Goal: Task Accomplishment & Management: Complete application form

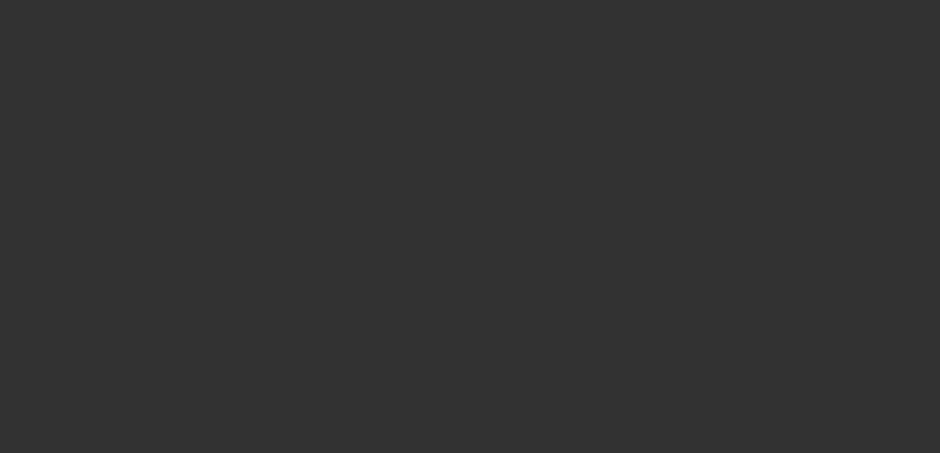
select select "4"
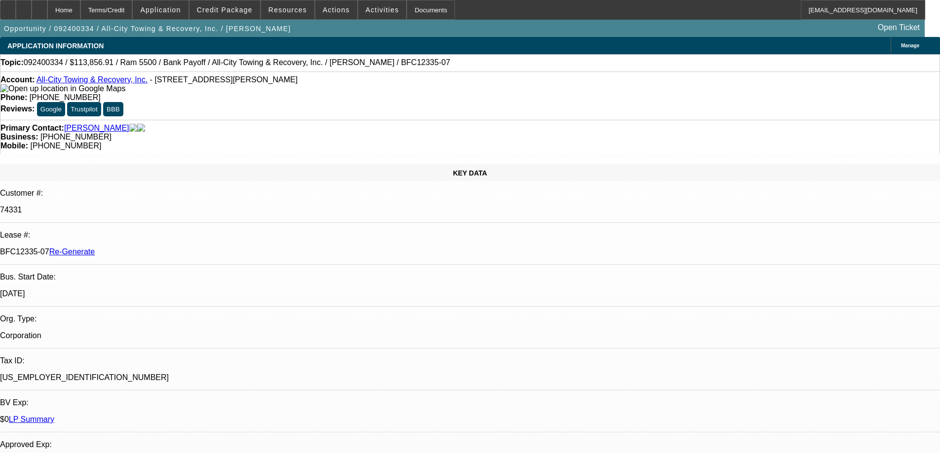
select select "0"
select select "1"
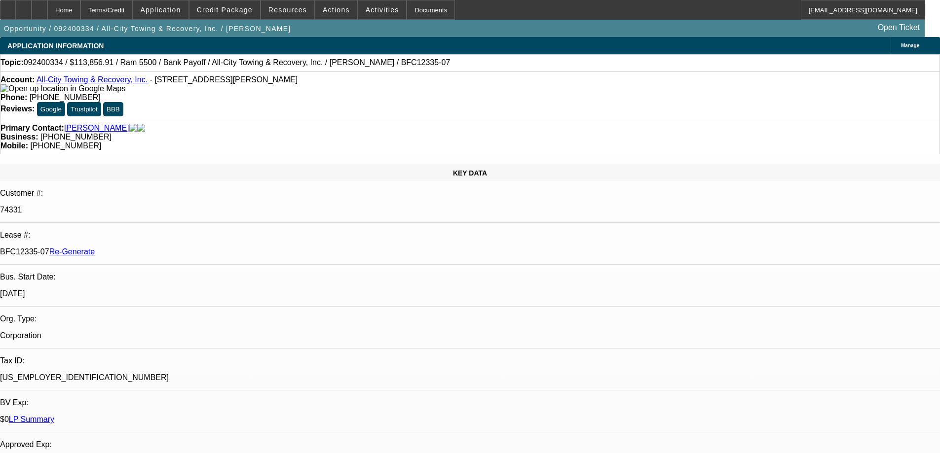
select select "6"
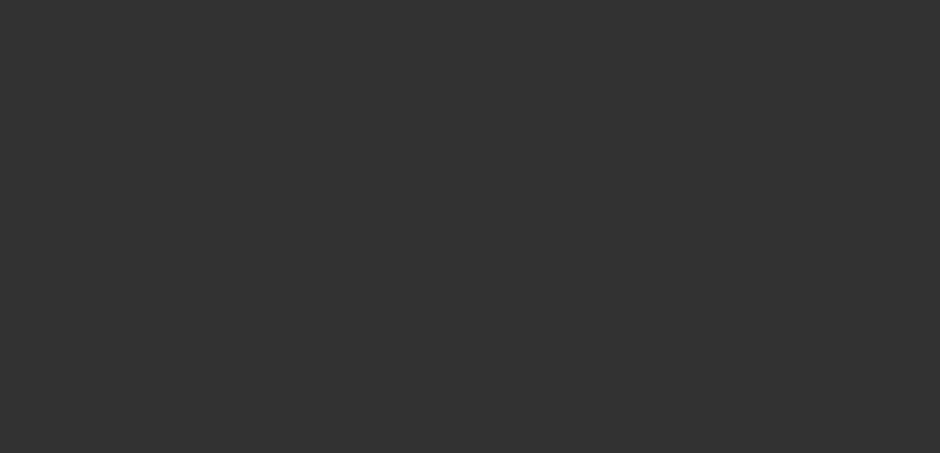
select select "3"
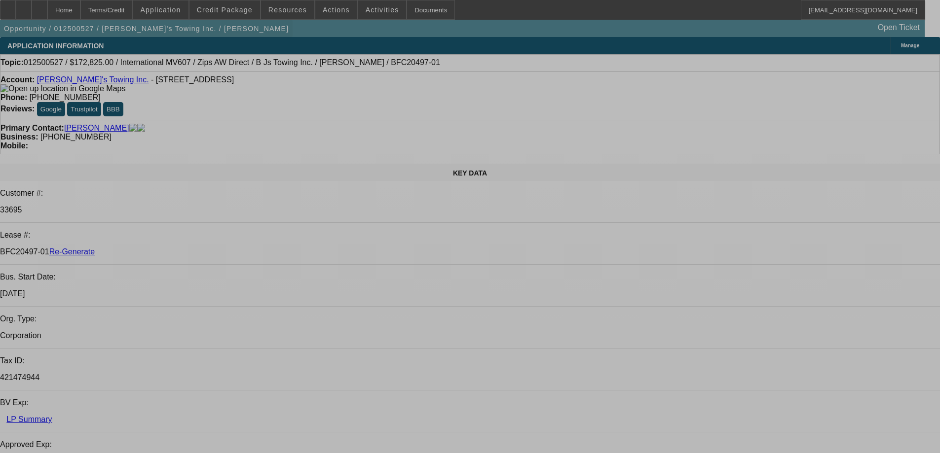
select select "0"
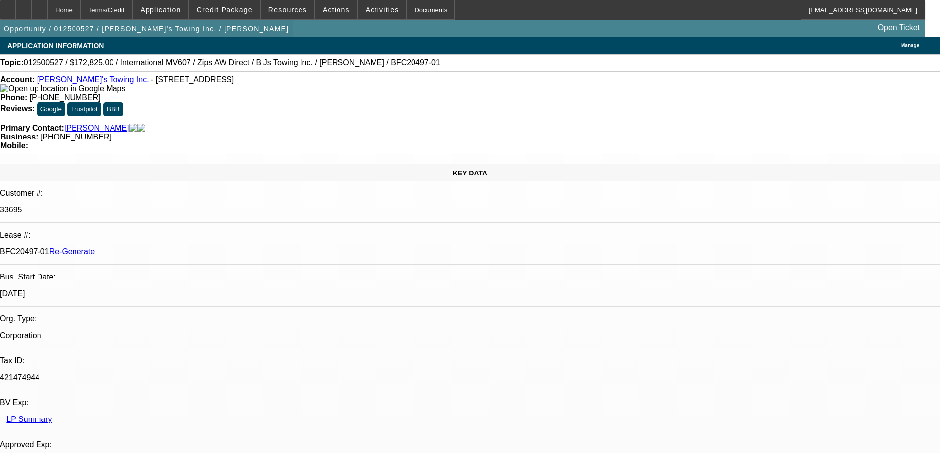
select select "0"
select select "1"
select select "2"
select select "6"
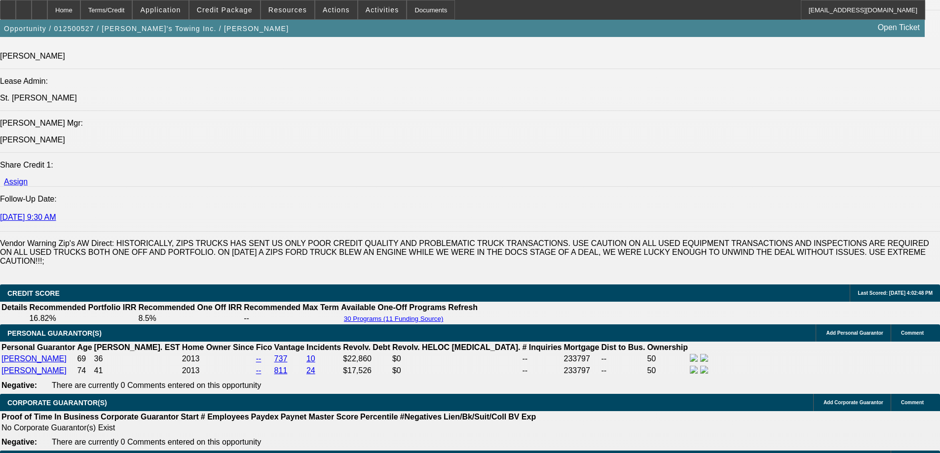
scroll to position [1382, 0]
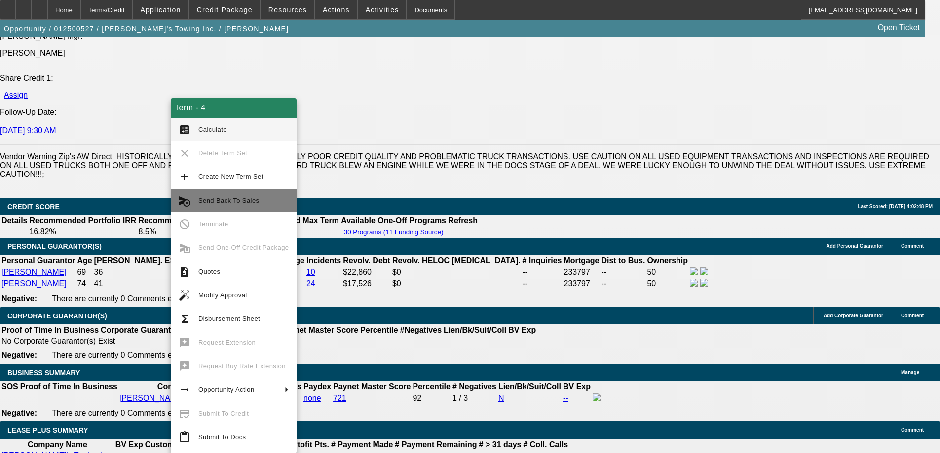
click at [201, 195] on span "Send Back To Sales" at bounding box center [243, 201] width 90 height 12
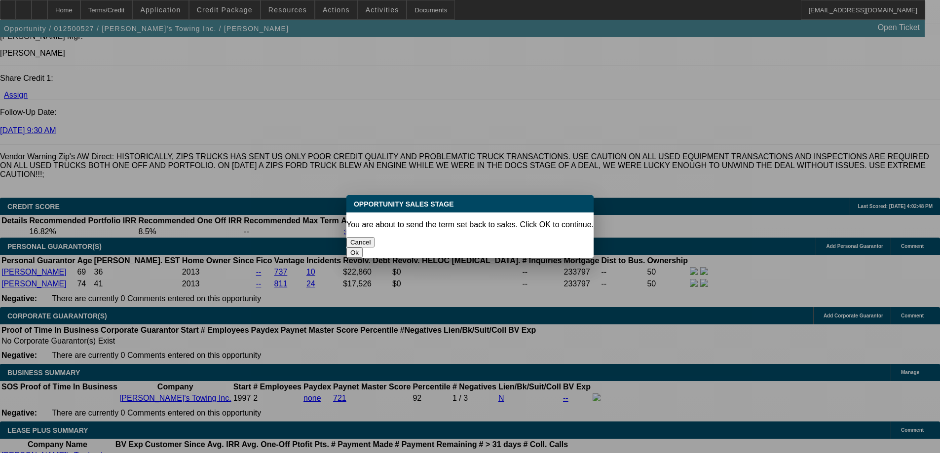
scroll to position [0, 0]
click at [363, 248] on button "Ok" at bounding box center [354, 253] width 16 height 10
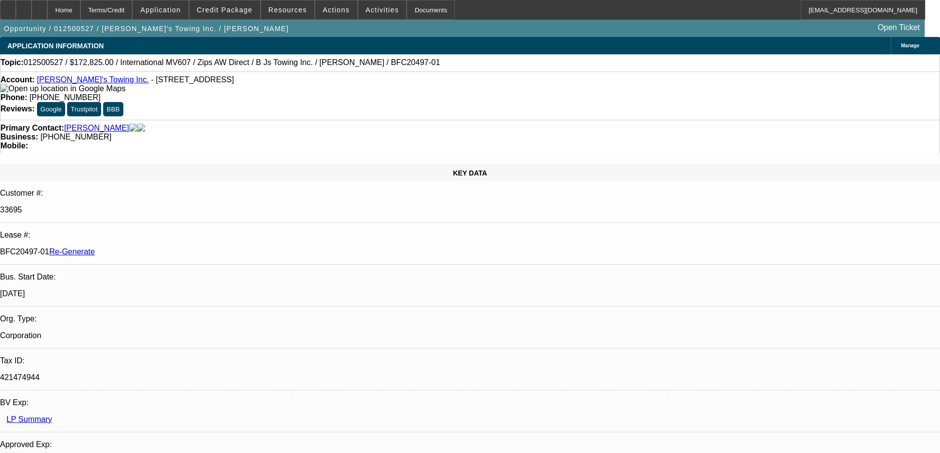
type textarea "cost changed"
click at [407, 10] on div "Documents" at bounding box center [431, 10] width 48 height 20
select select "0"
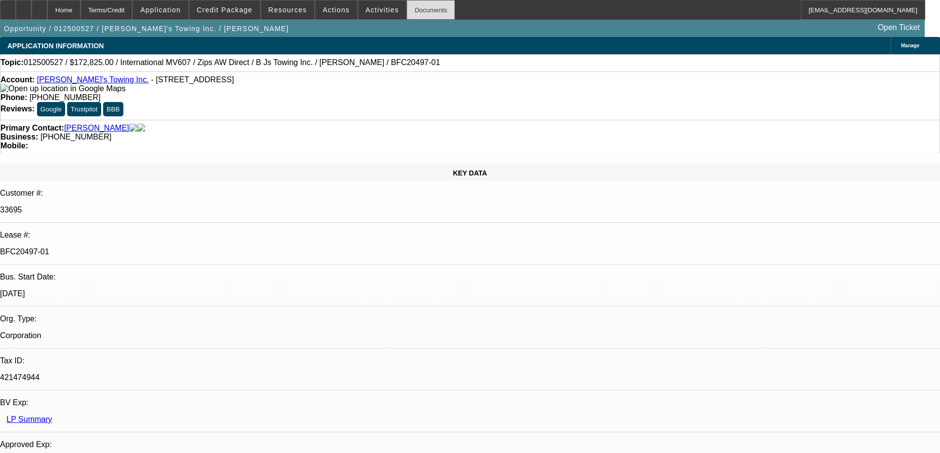
select select "2"
select select "0"
select select "6"
select select "0"
select select "2"
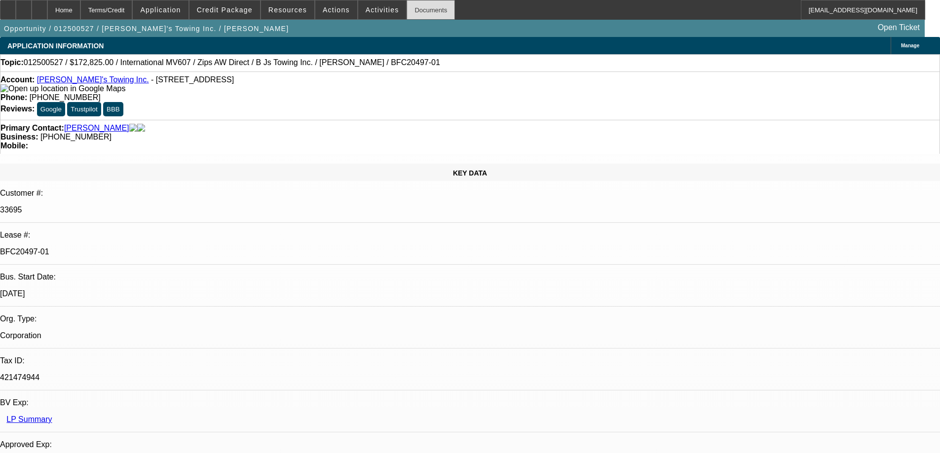
select select "0"
select select "6"
select select "0"
select select "2"
select select "0.1"
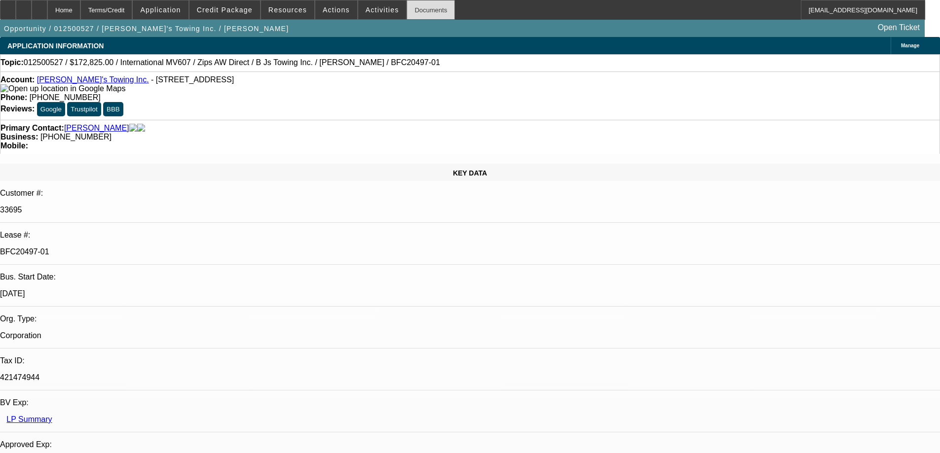
select select "4"
select select "0"
select select "2"
select select "0"
select select "6"
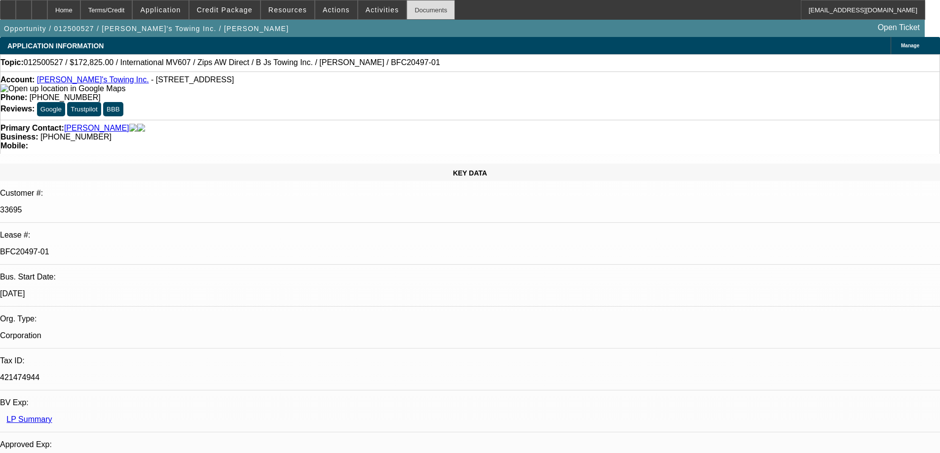
click at [422, 11] on div "Documents" at bounding box center [431, 10] width 48 height 20
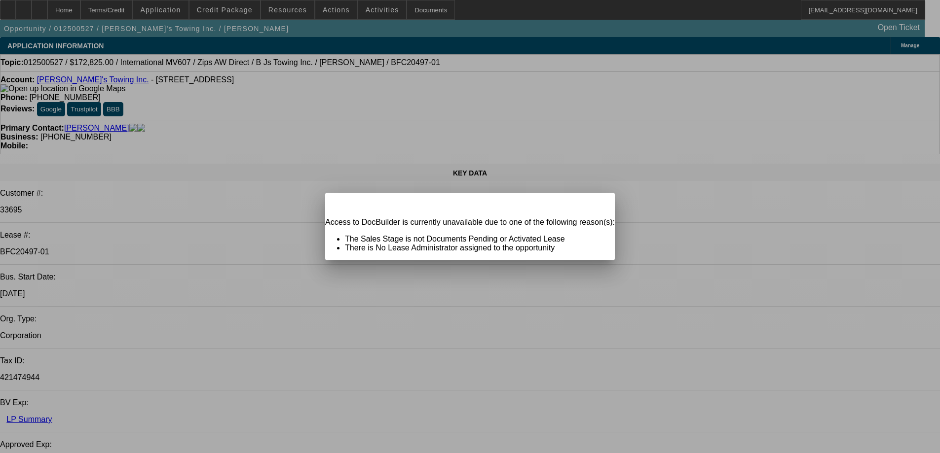
click at [596, 204] on span "Close" at bounding box center [602, 201] width 13 height 5
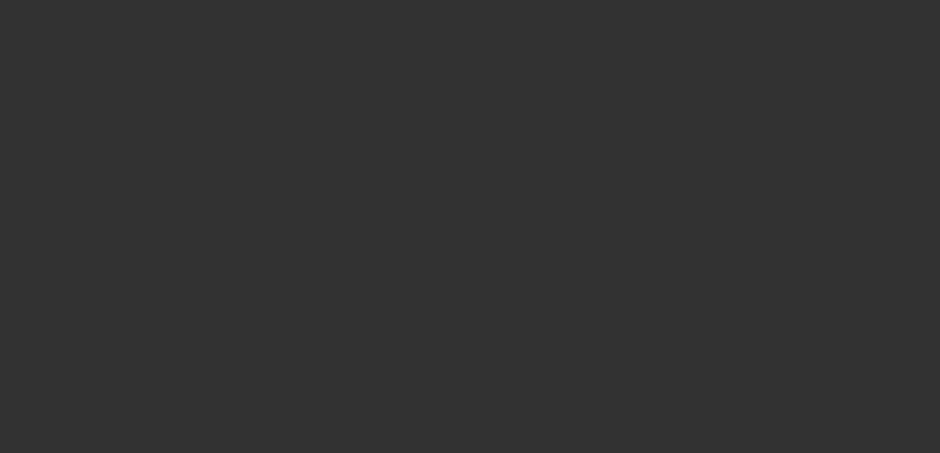
select select "3"
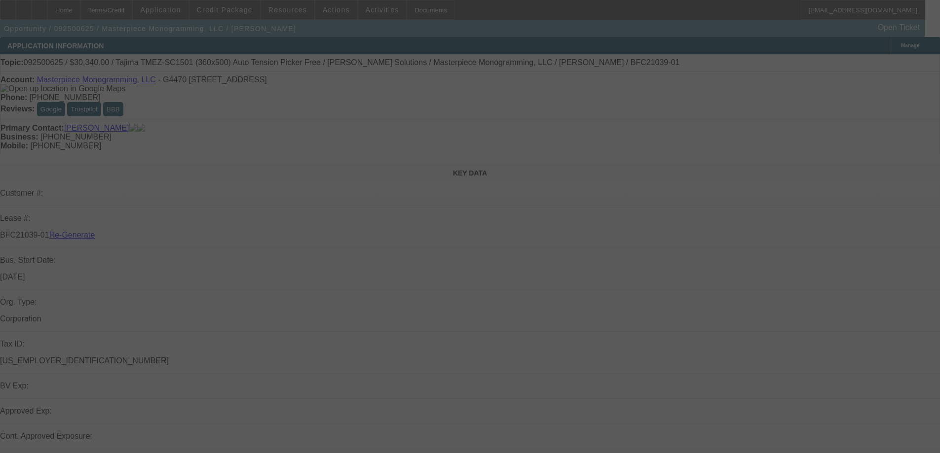
select select "0"
select select "2"
select select "0"
select select "6"
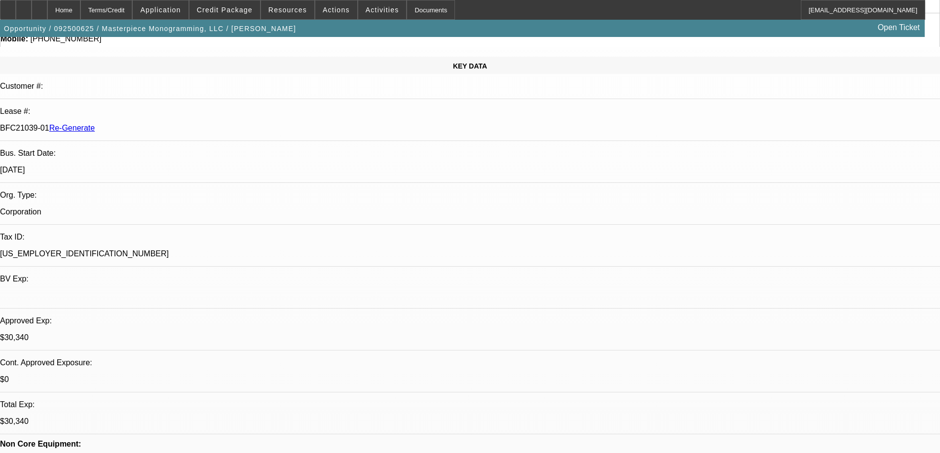
scroll to position [148, 0]
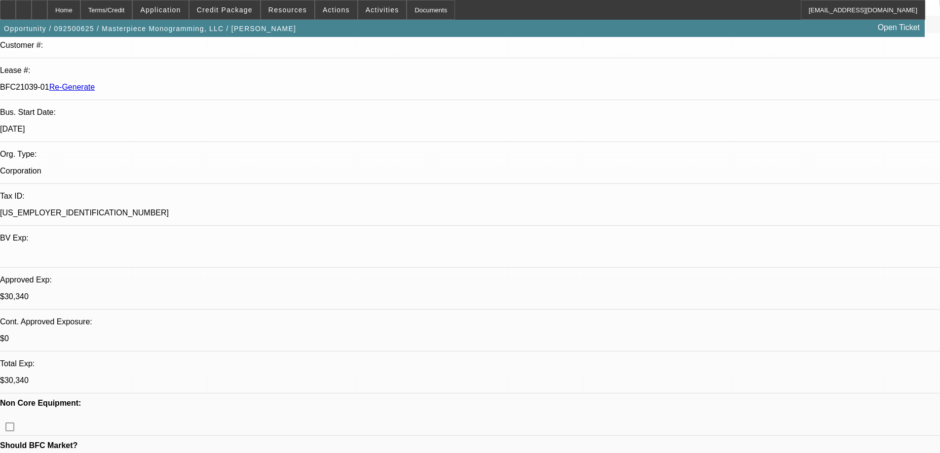
click at [412, 13] on div "Documents" at bounding box center [431, 10] width 48 height 20
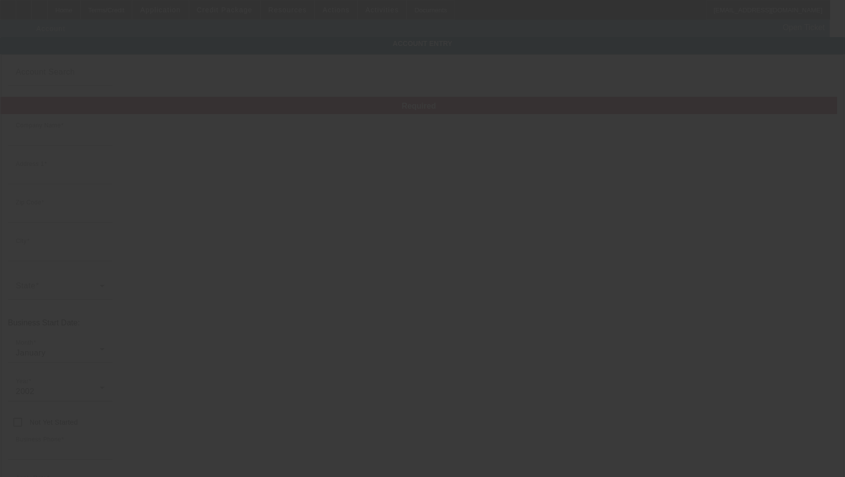
type input "Masterpiece Monogramming, LLC"
type input "G4470 S Saginaw St"
type input "48529"
type input "[PERSON_NAME]"
type input "[PHONE_NUMBER]"
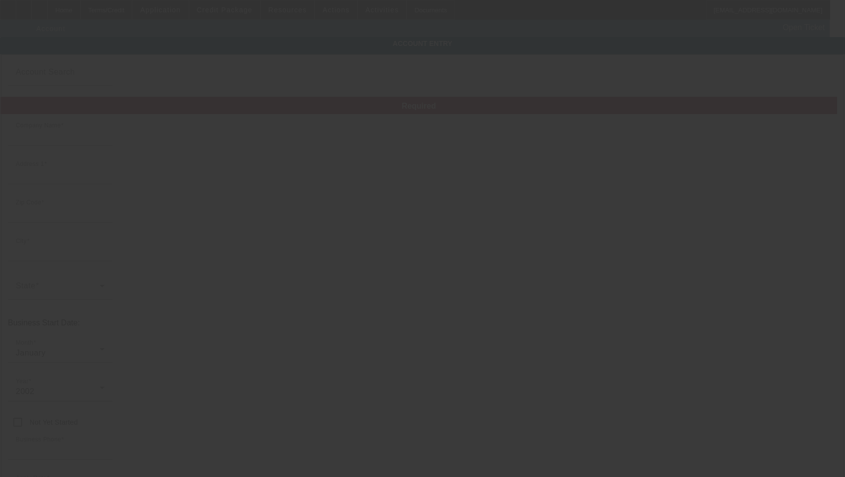
type input "Ste A"
type input "mstmonogramming@gmail.com"
type input "[US_EMPLOYER_IDENTIFICATION_NUMBER]"
type input "https://MASTERPIECEMONOGRAMMING.COM"
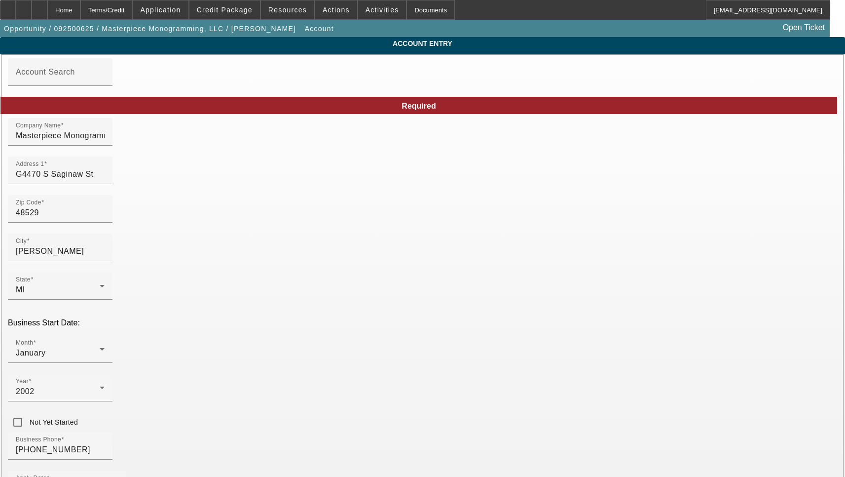
type input "9/29/2025"
click at [105, 176] on div "Address 1 G4470 S Saginaw St" at bounding box center [60, 170] width 89 height 28
click at [105, 180] on input "G4470 S Saginaw St" at bounding box center [60, 174] width 89 height 12
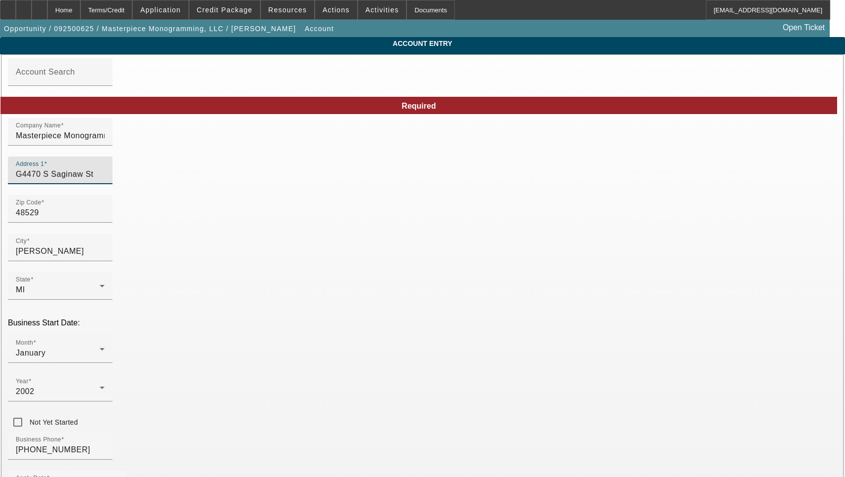
paste input "Ste A"
type input "G4470 S Saginaw St Ste A"
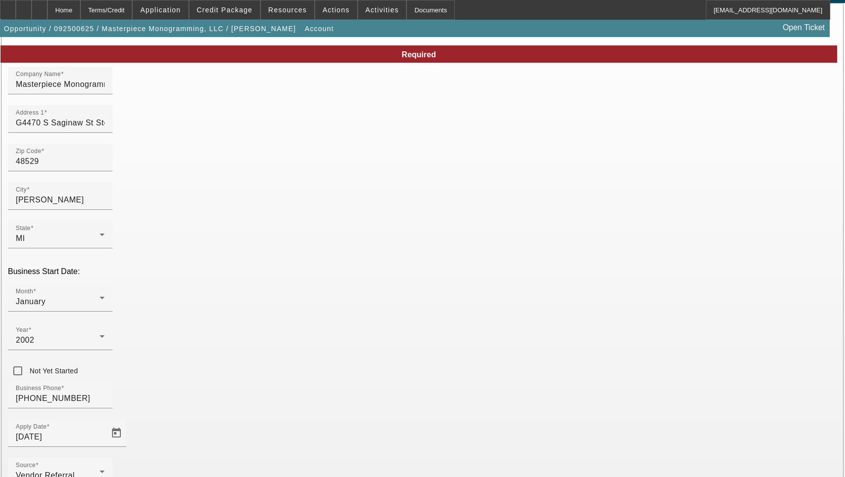
scroll to position [105, 0]
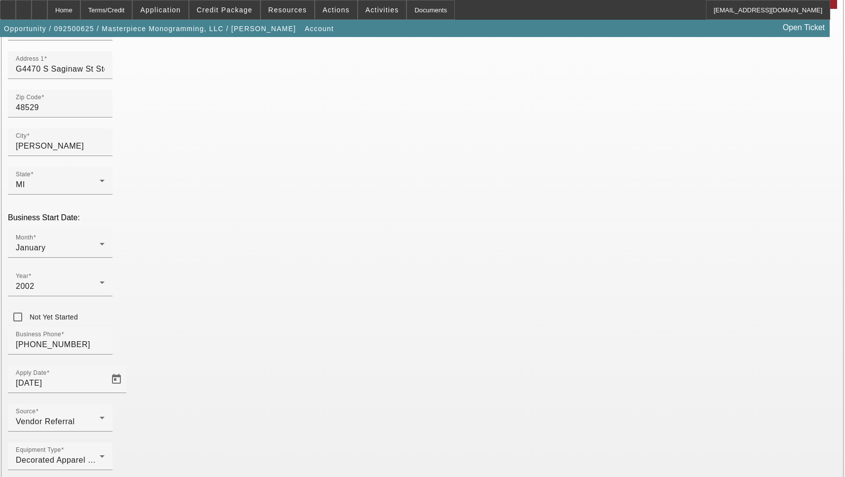
type input "Genesee"
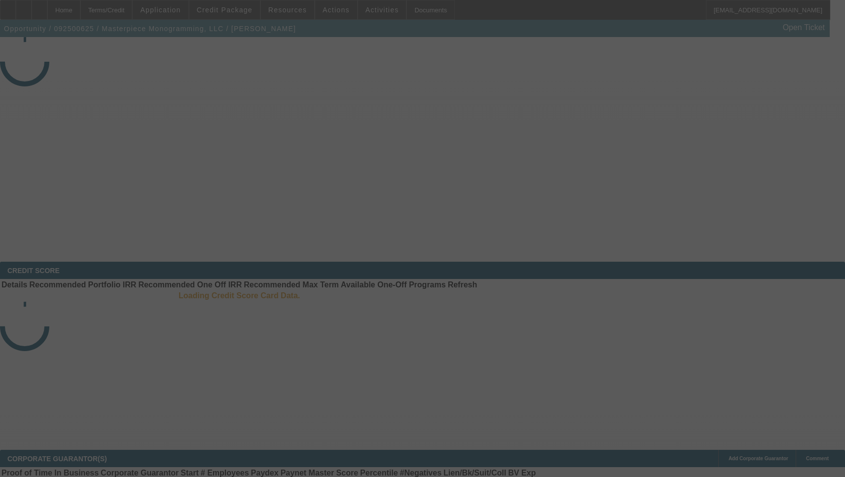
select select "3"
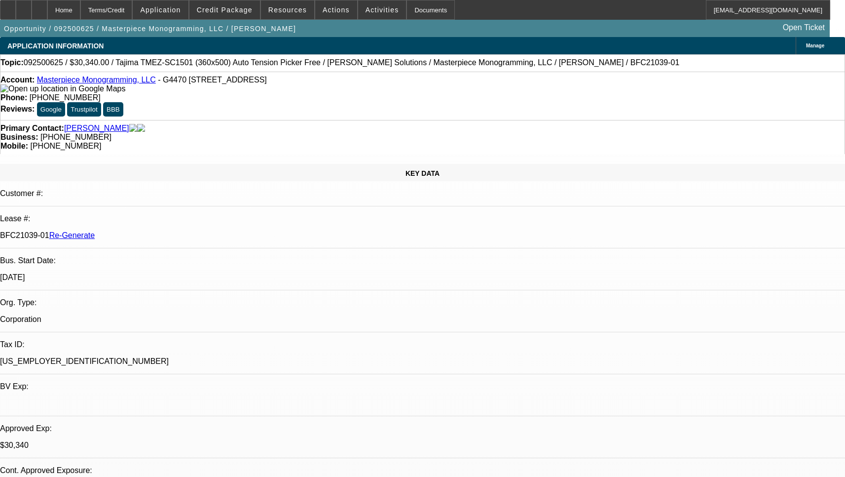
select select "0"
select select "2"
select select "0"
select select "6"
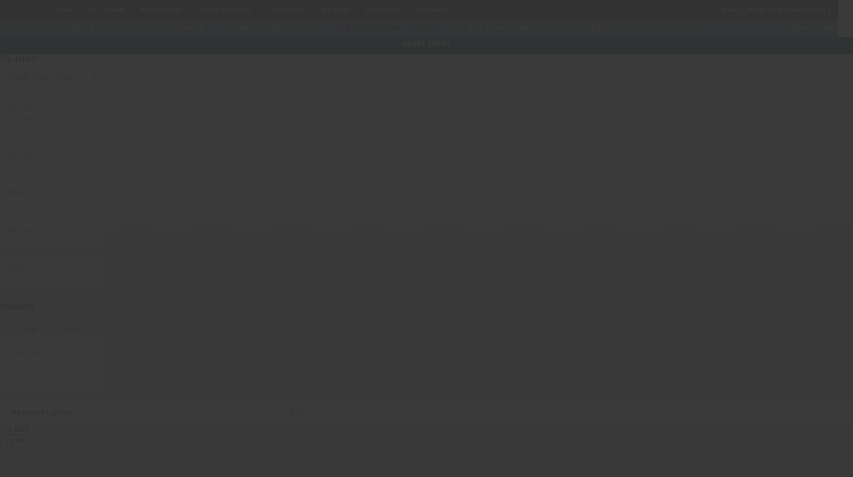
type input "Tajima"
type input "TMEZ-SC1501 (360x500) Auto Tension Picker Free"
radio input "true"
type textarea "single head machine"
type input "G4470 S Saginaw St"
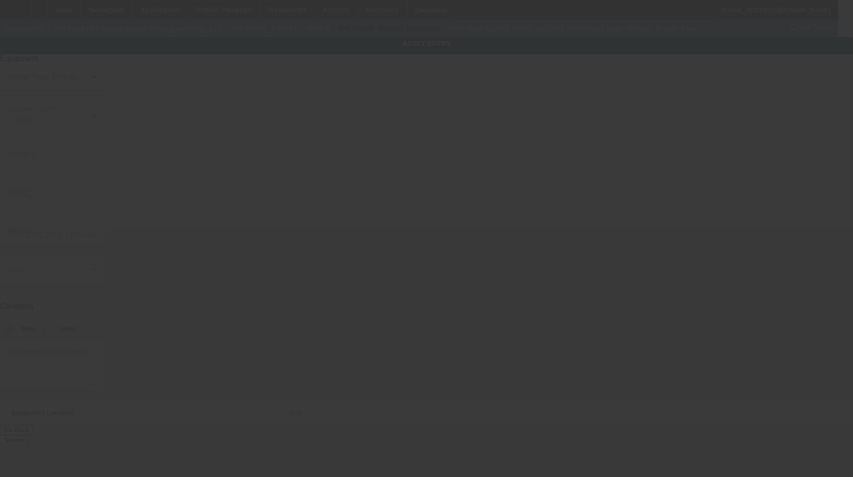
type input "Suite A"
type input "[PERSON_NAME]"
type input "48529"
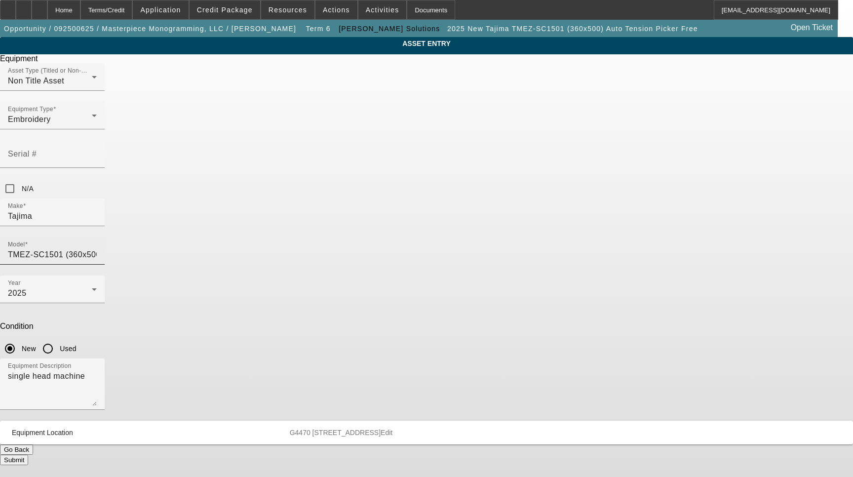
click at [97, 249] on input "TMEZ-SC1501 (360x500) Auto Tension Picker Free" at bounding box center [52, 255] width 89 height 12
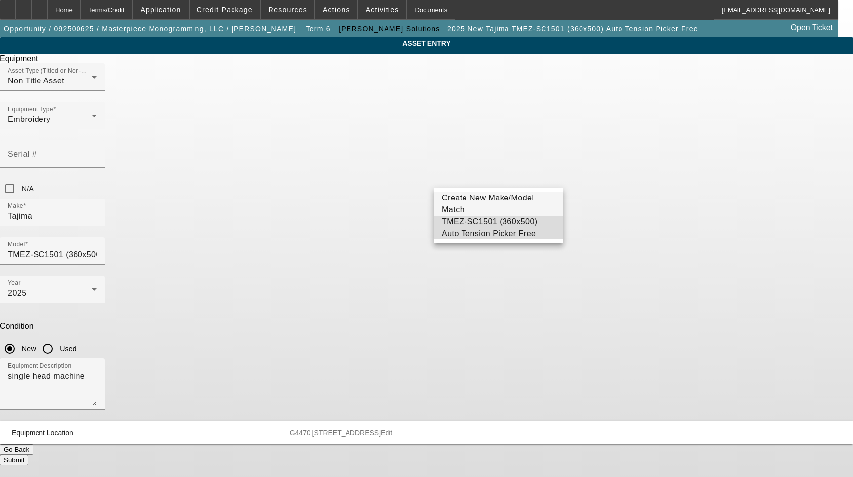
click at [510, 227] on span "TMEZ-SC1501 (360x500) Auto Tension Picker Free" at bounding box center [490, 227] width 96 height 20
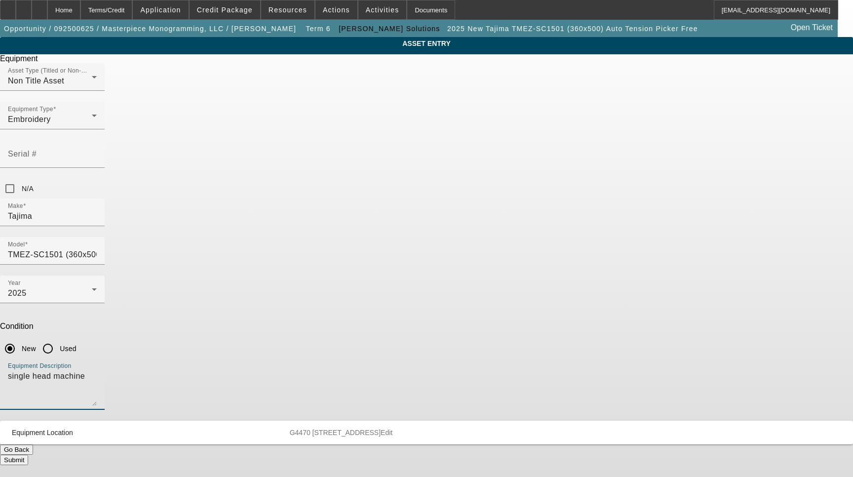
click at [97, 370] on textarea "single head machine" at bounding box center [52, 388] width 89 height 36
type textarea "15 Needle Single Head Embroidery Machine Includes: Stand, Supply Kit, Cap Drive…"
click at [528, 428] on mat-panel-description "G4470 [STREET_ADDRESS] Edit" at bounding box center [559, 432] width 539 height 8
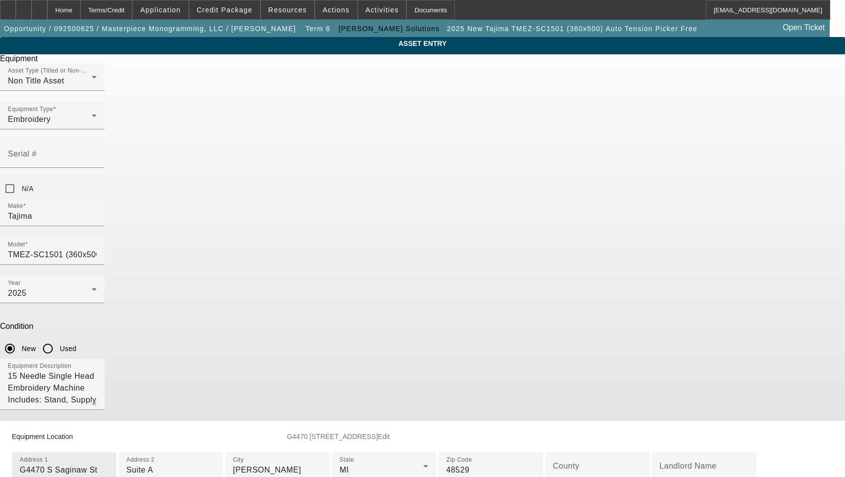
click at [109, 464] on input "G4470 S Saginaw St" at bounding box center [64, 470] width 89 height 12
paste input "Ste A"
type input "G4470 S Saginaw St Ste A"
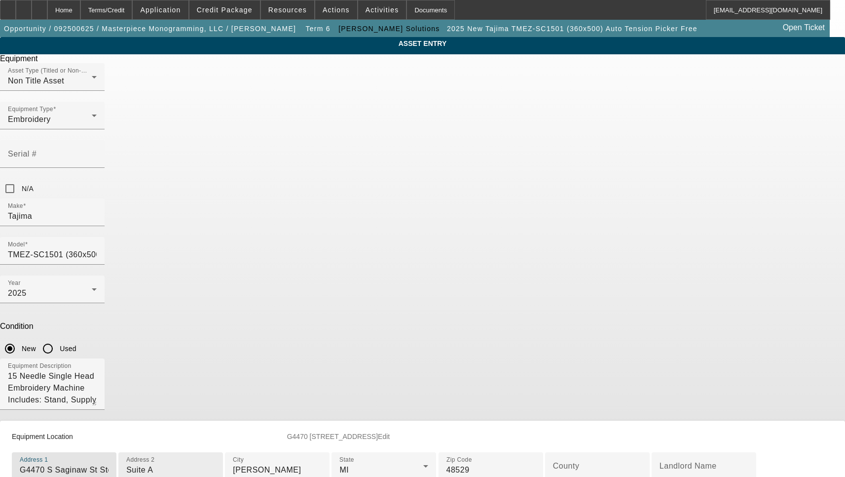
click at [215, 464] on input "Suite A" at bounding box center [170, 470] width 89 height 12
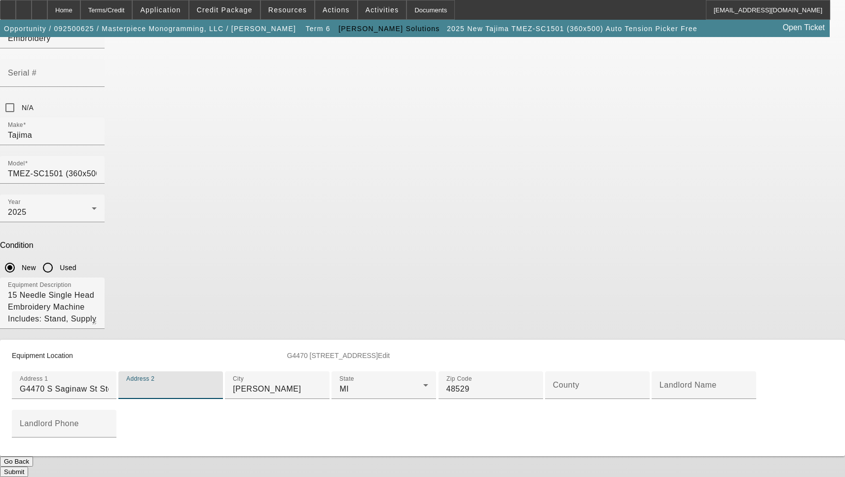
scroll to position [197, 0]
click at [553, 371] on div "County" at bounding box center [597, 385] width 89 height 28
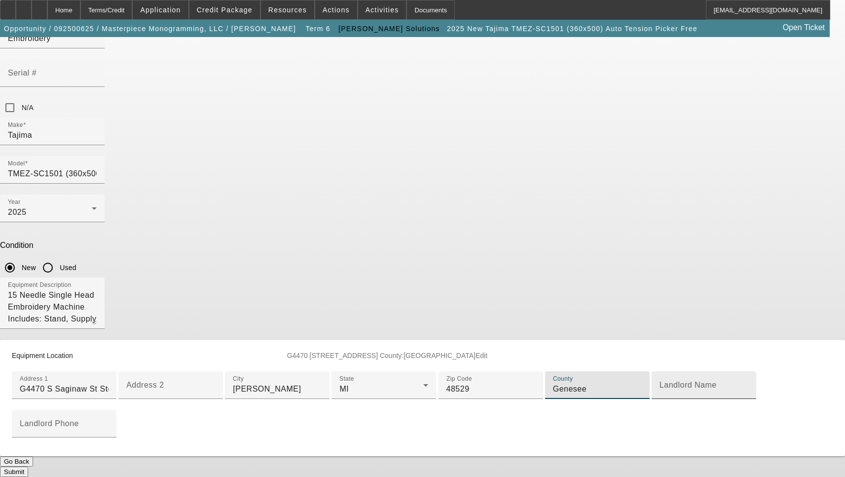
scroll to position [234, 0]
type input "Genesee"
click at [28, 466] on button "Submit" at bounding box center [14, 471] width 28 height 10
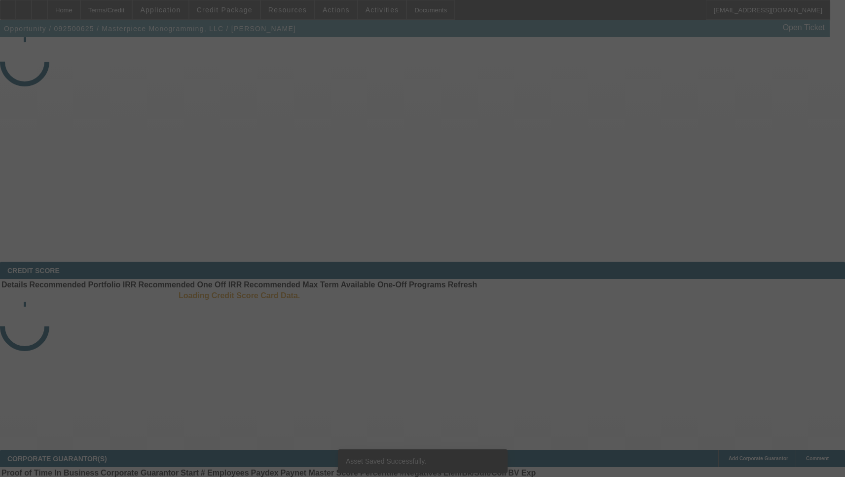
select select "3"
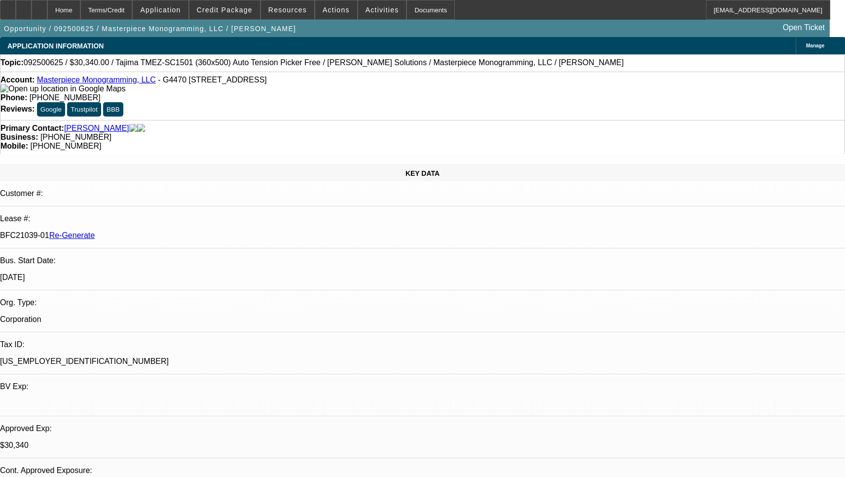
select select "0"
select select "2"
select select "0"
select select "6"
